Goal: Information Seeking & Learning: Check status

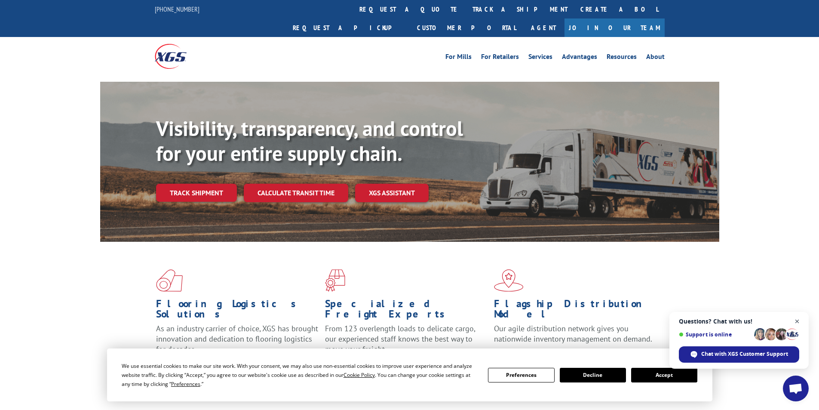
click at [799, 321] on span "Close chat" at bounding box center [797, 321] width 11 height 11
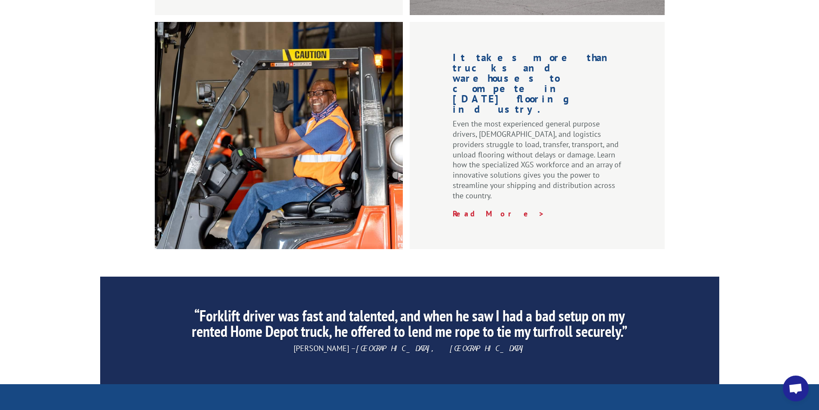
scroll to position [1291, 0]
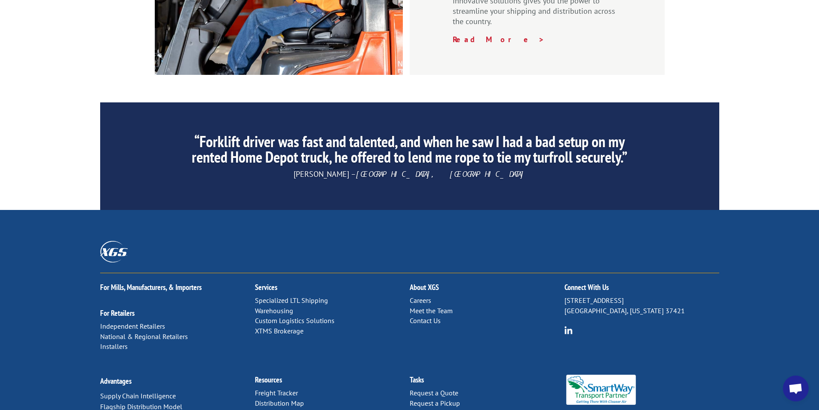
click at [282, 388] on link "Freight Tracker" at bounding box center [276, 392] width 43 height 9
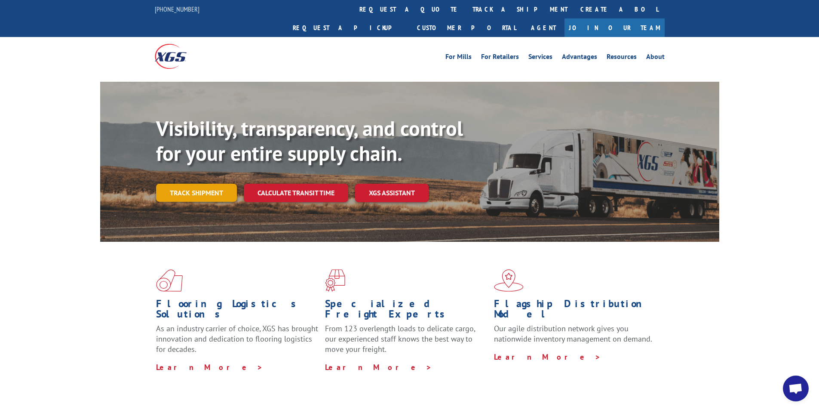
click at [209, 184] on link "Track shipment" at bounding box center [196, 193] width 81 height 18
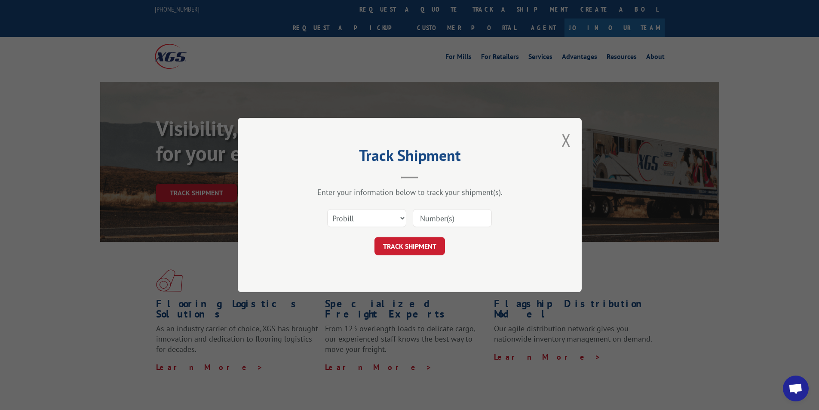
click at [436, 218] on input at bounding box center [452, 218] width 79 height 18
type input "17496883"
click button "TRACK SHIPMENT" at bounding box center [409, 246] width 70 height 18
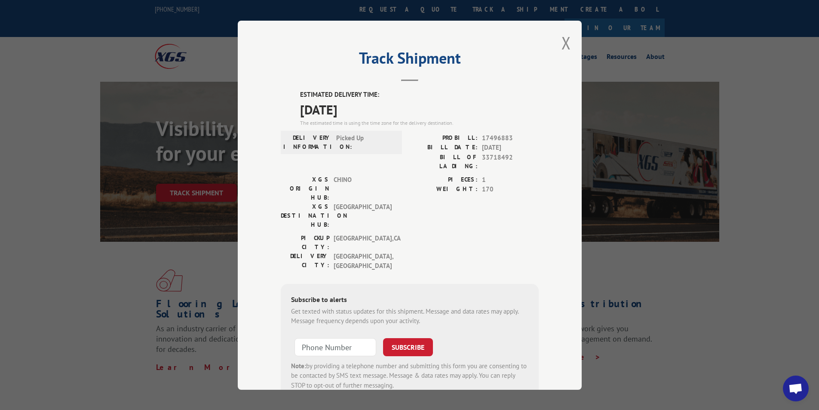
click at [417, 187] on div "PIECES: 1 WEIGHT: 170" at bounding box center [474, 203] width 129 height 58
drag, startPoint x: 470, startPoint y: 144, endPoint x: 532, endPoint y: 148, distance: 62.4
click at [532, 148] on div "BILL DATE: 09/10/2025" at bounding box center [474, 148] width 129 height 10
click at [561, 46] on button "Close modal" at bounding box center [565, 42] width 9 height 23
